Goal: Information Seeking & Learning: Learn about a topic

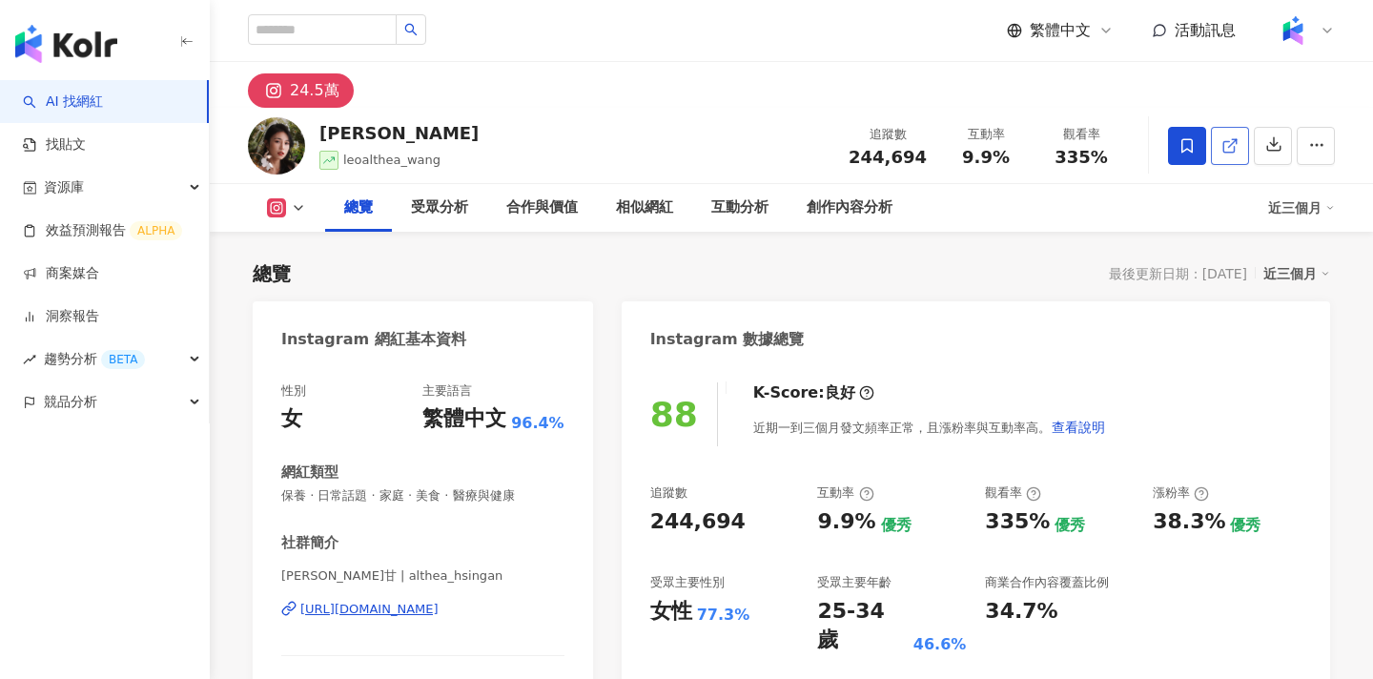
click at [1224, 148] on icon at bounding box center [1229, 145] width 17 height 17
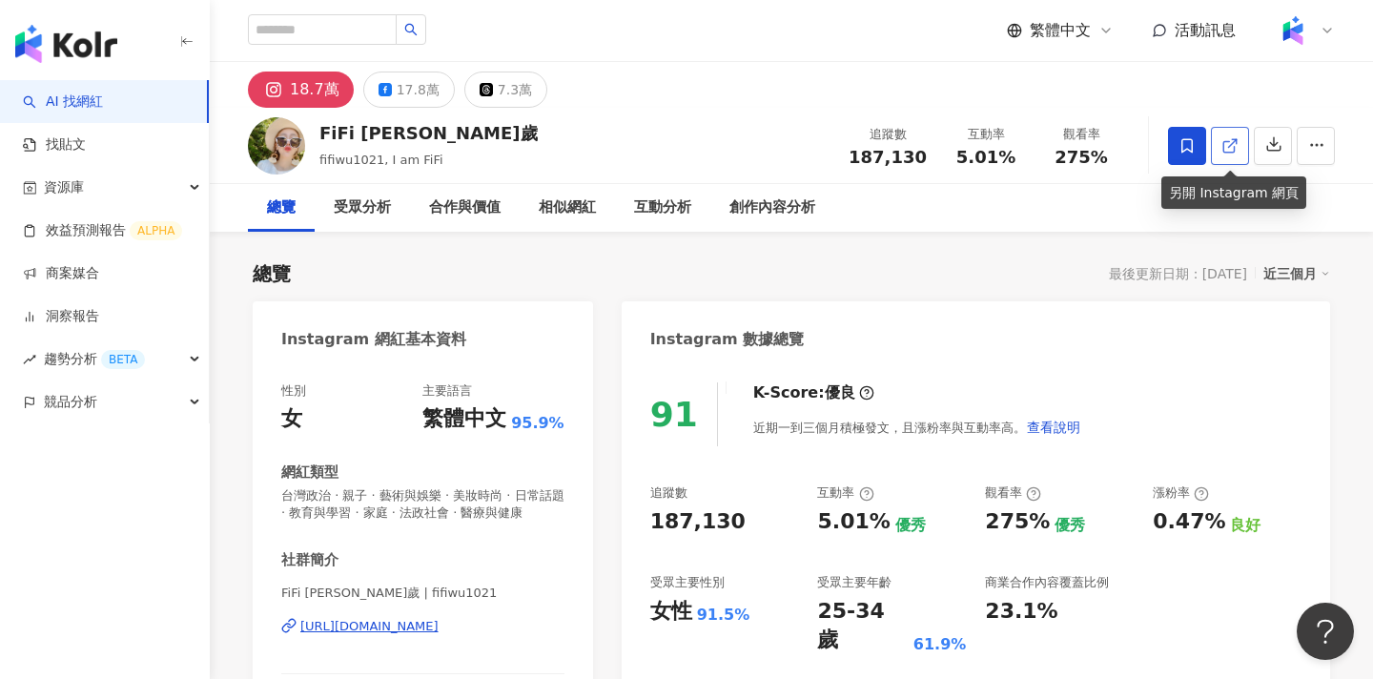
click at [1235, 149] on icon at bounding box center [1229, 145] width 17 height 17
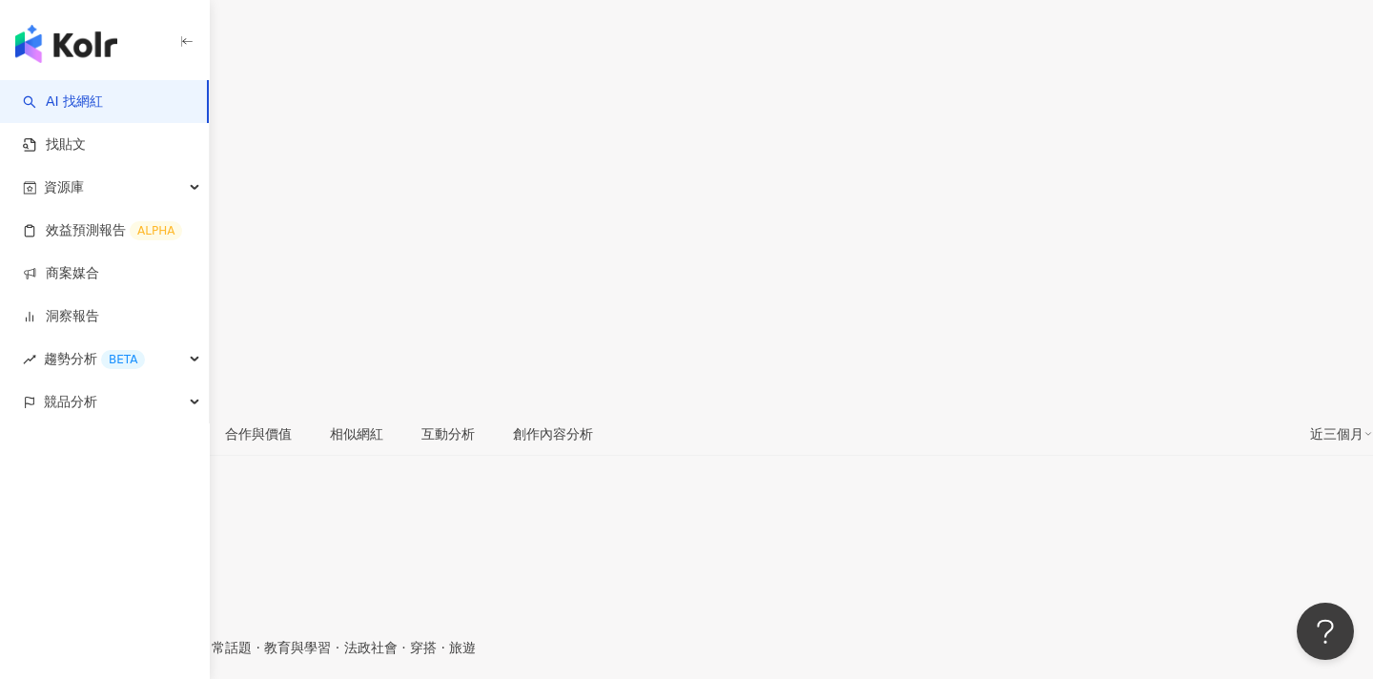
click at [29, 299] on icon at bounding box center [19, 307] width 17 height 17
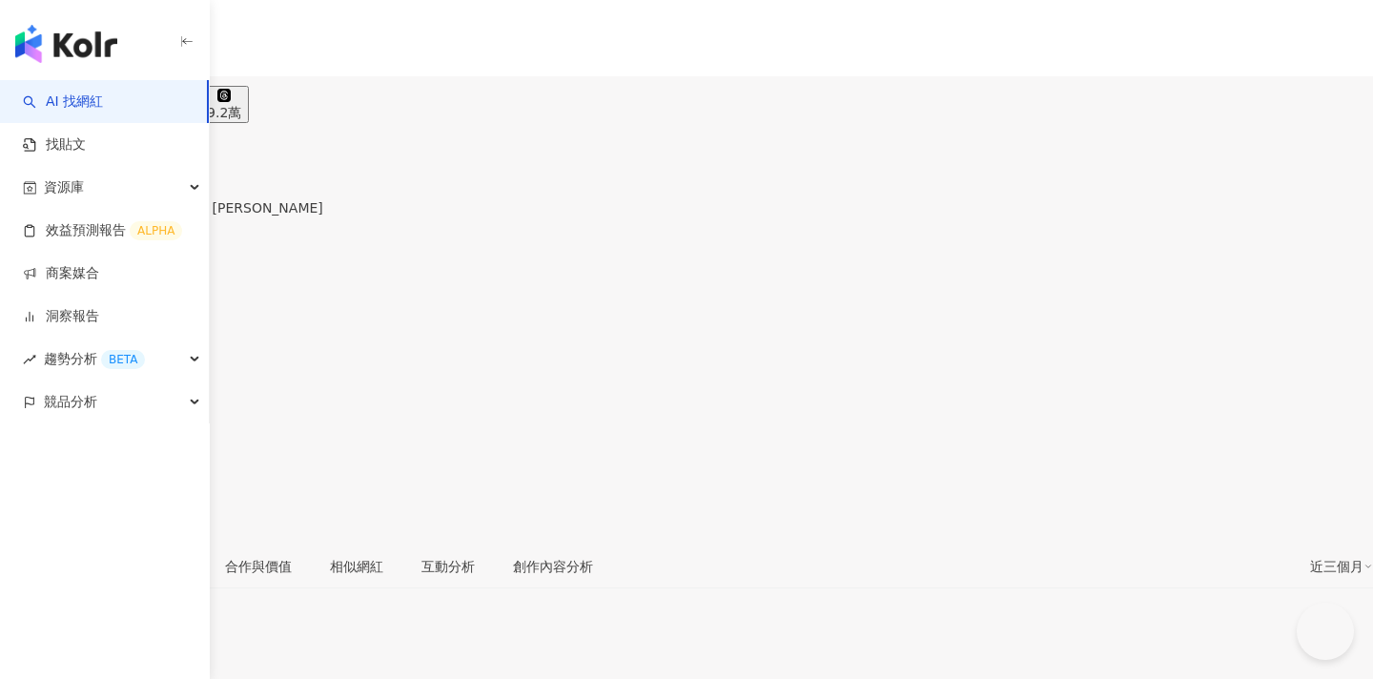
click at [38, 430] on link at bounding box center [19, 449] width 38 height 38
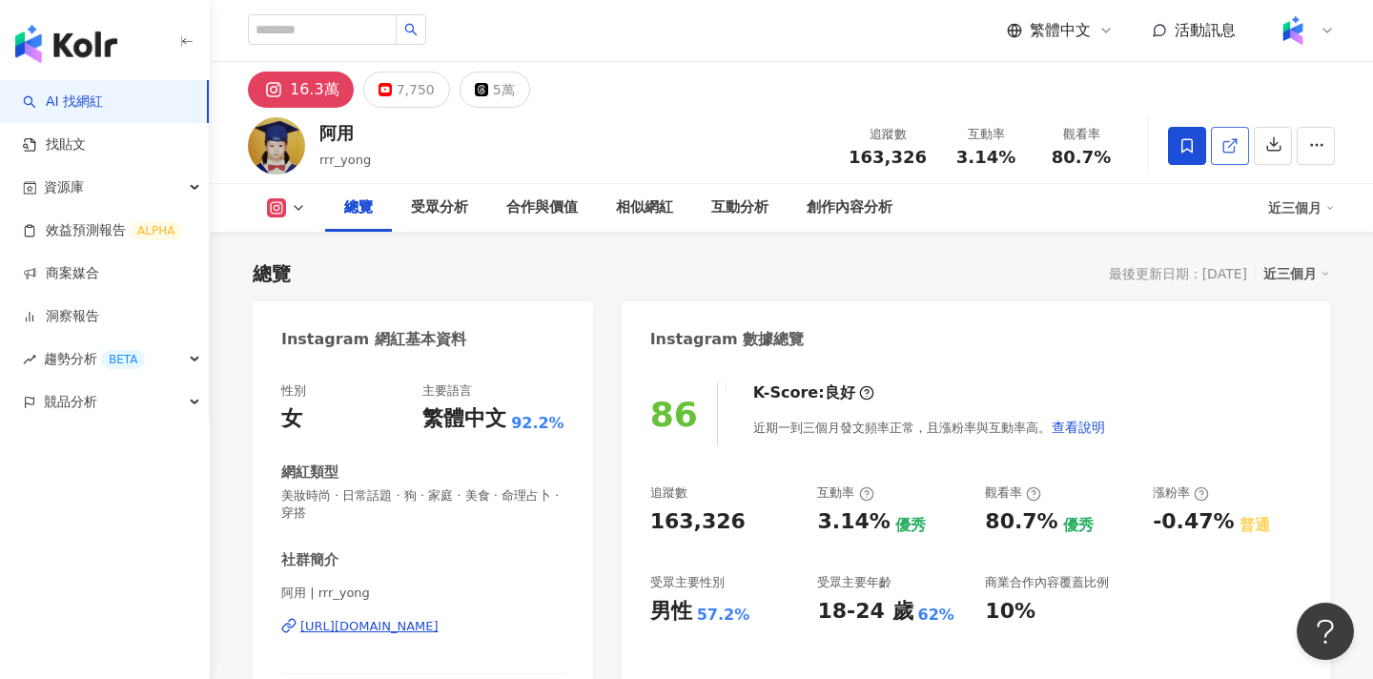
click at [1227, 146] on icon at bounding box center [1229, 145] width 17 height 17
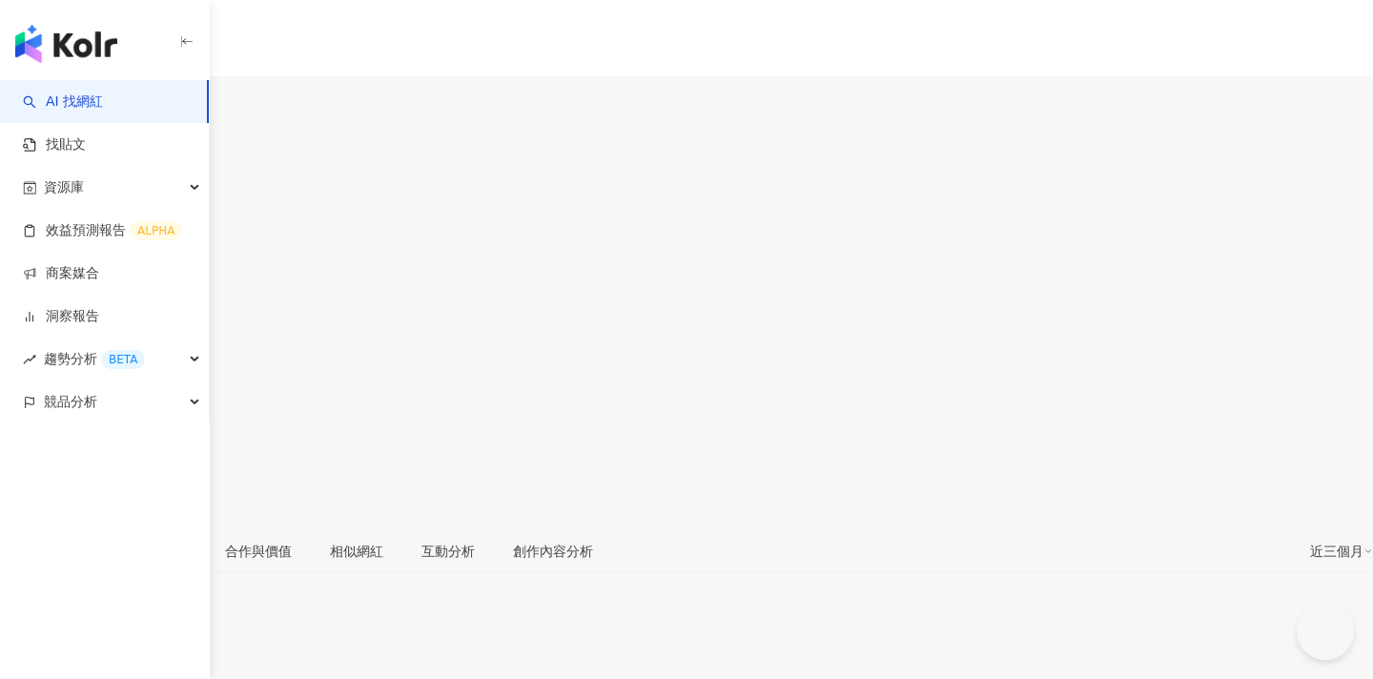
type input "**"
click at [24, 420] on icon at bounding box center [18, 425] width 10 height 10
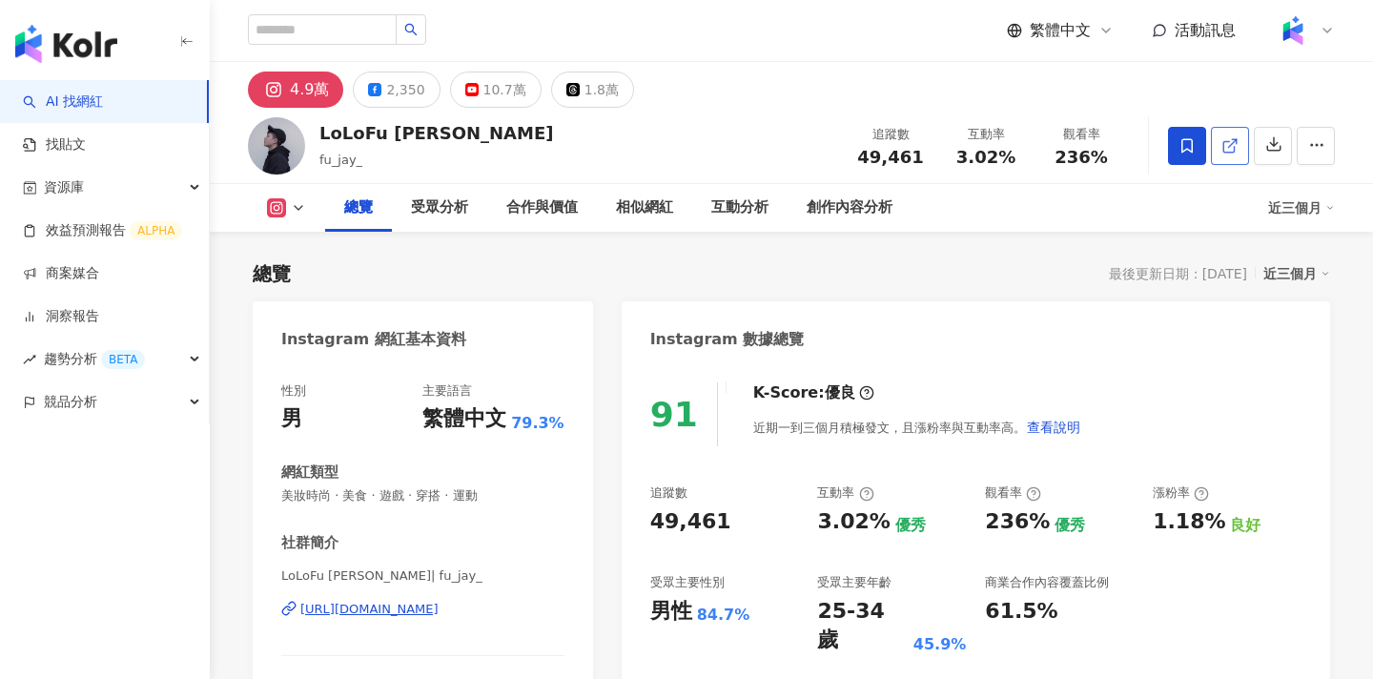
click at [1231, 137] on icon at bounding box center [1229, 145] width 17 height 17
